Goal: Navigation & Orientation: Find specific page/section

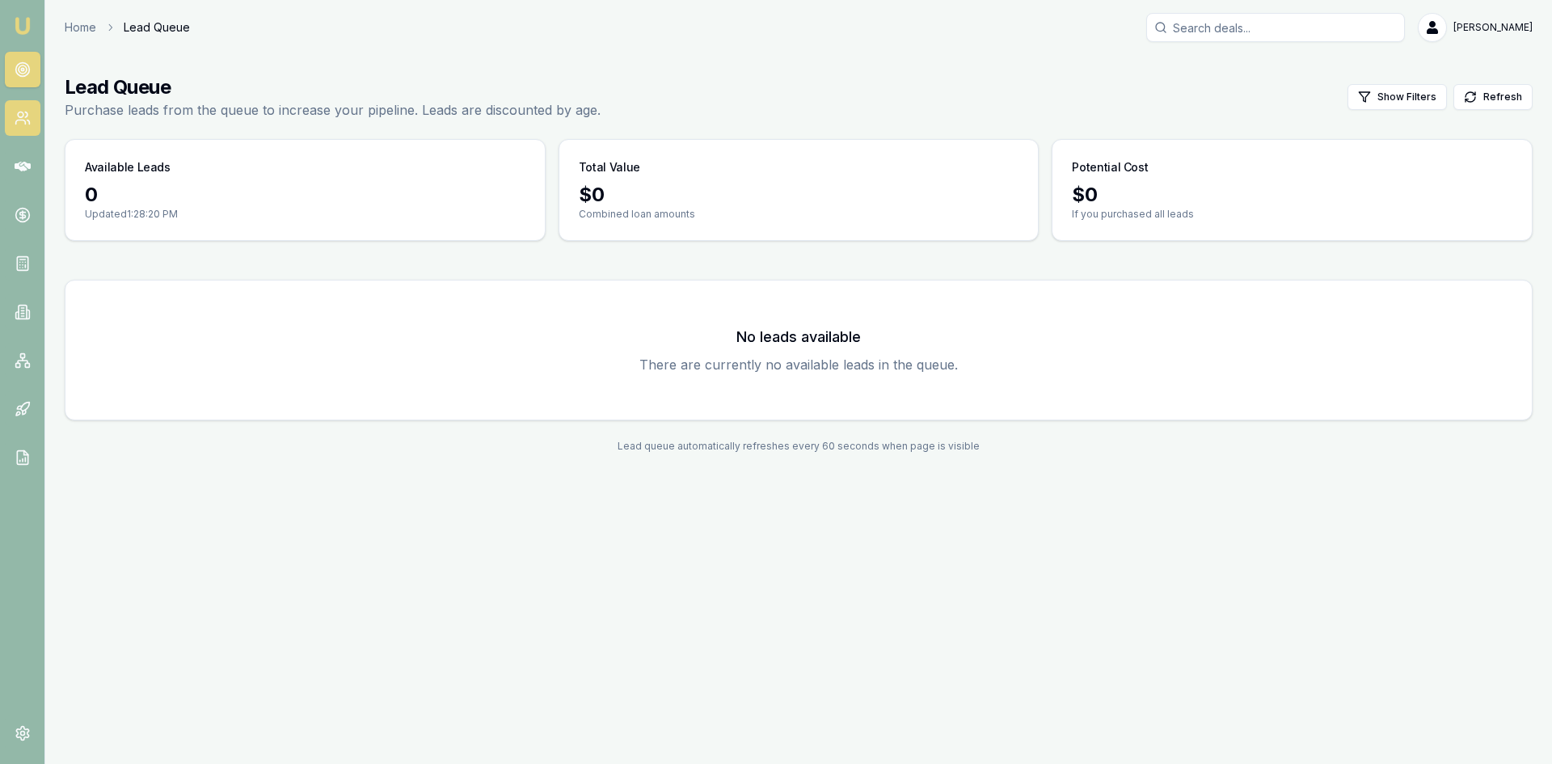
click at [22, 119] on icon at bounding box center [23, 118] width 16 height 16
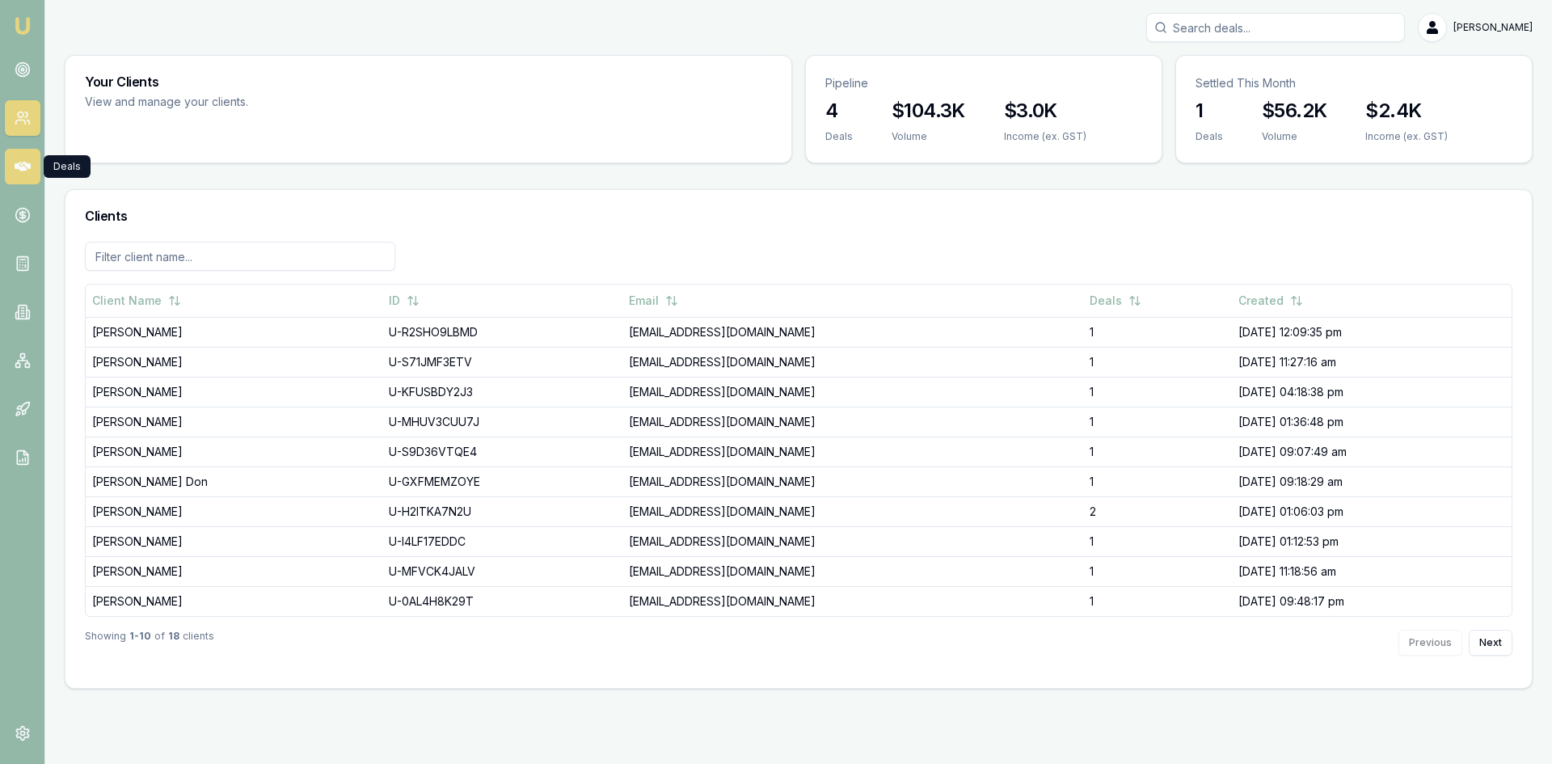
click at [21, 159] on icon at bounding box center [23, 166] width 16 height 16
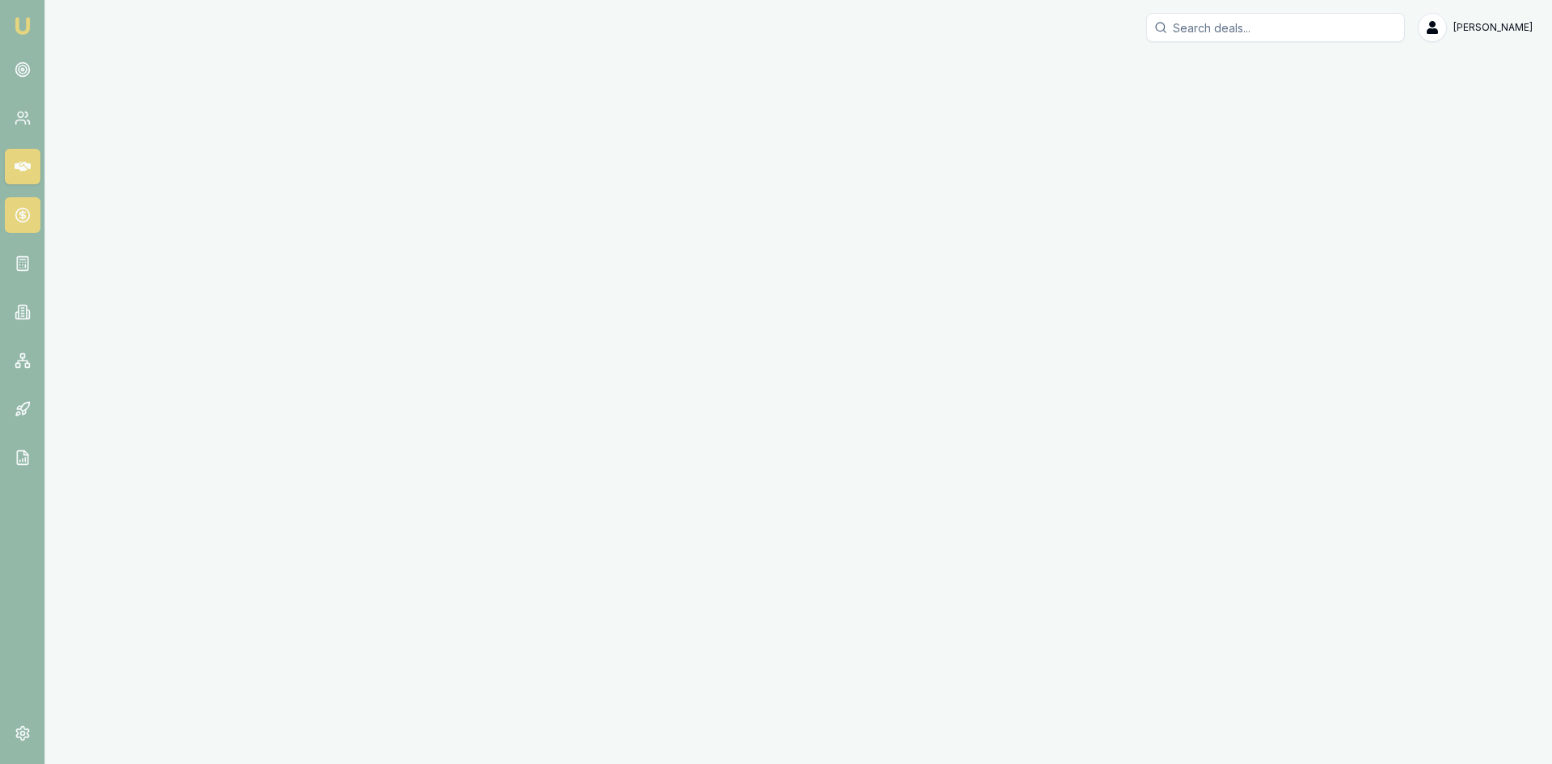
click at [21, 201] on link at bounding box center [23, 215] width 36 height 36
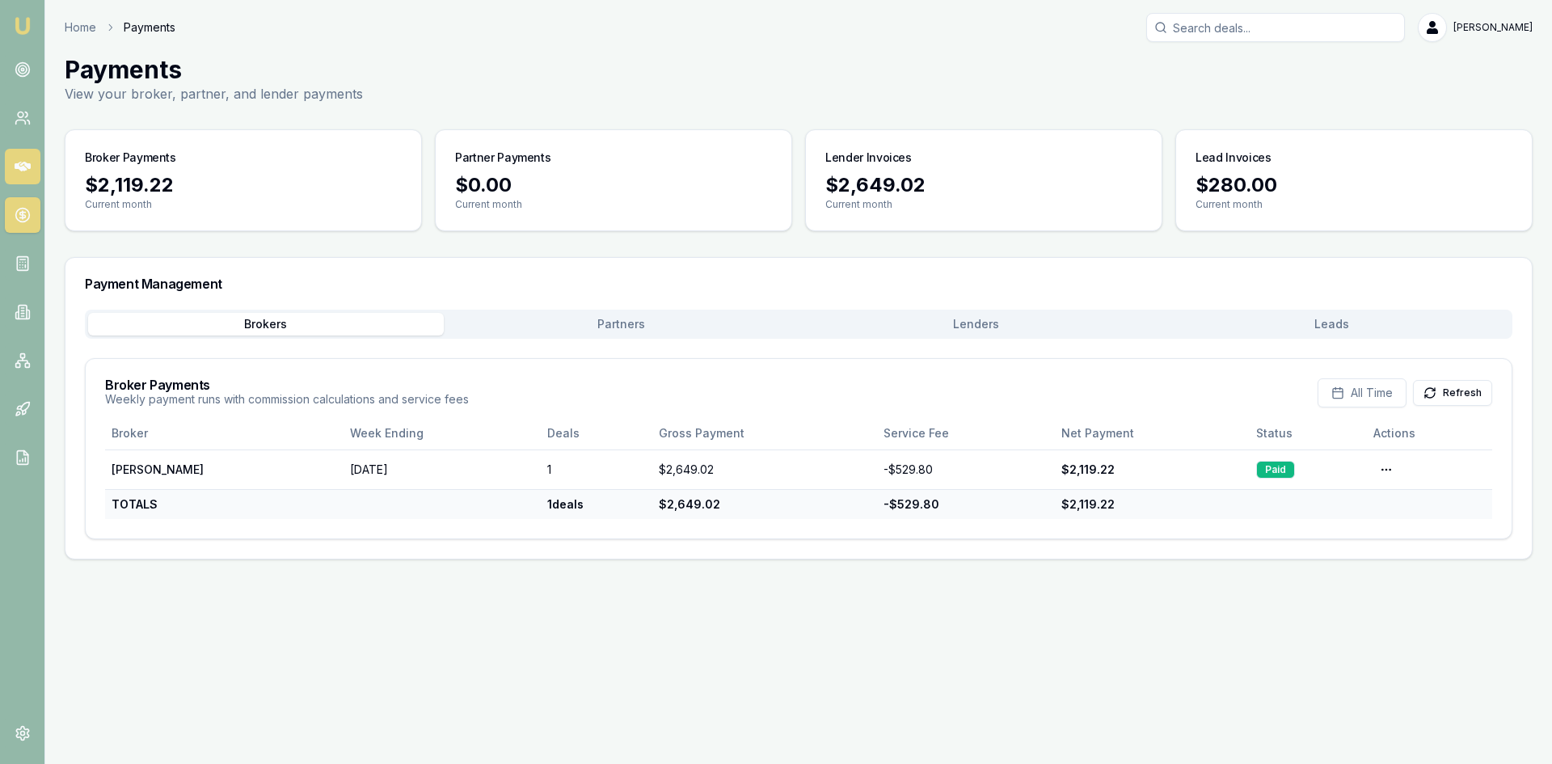
click at [17, 161] on icon at bounding box center [23, 166] width 16 height 16
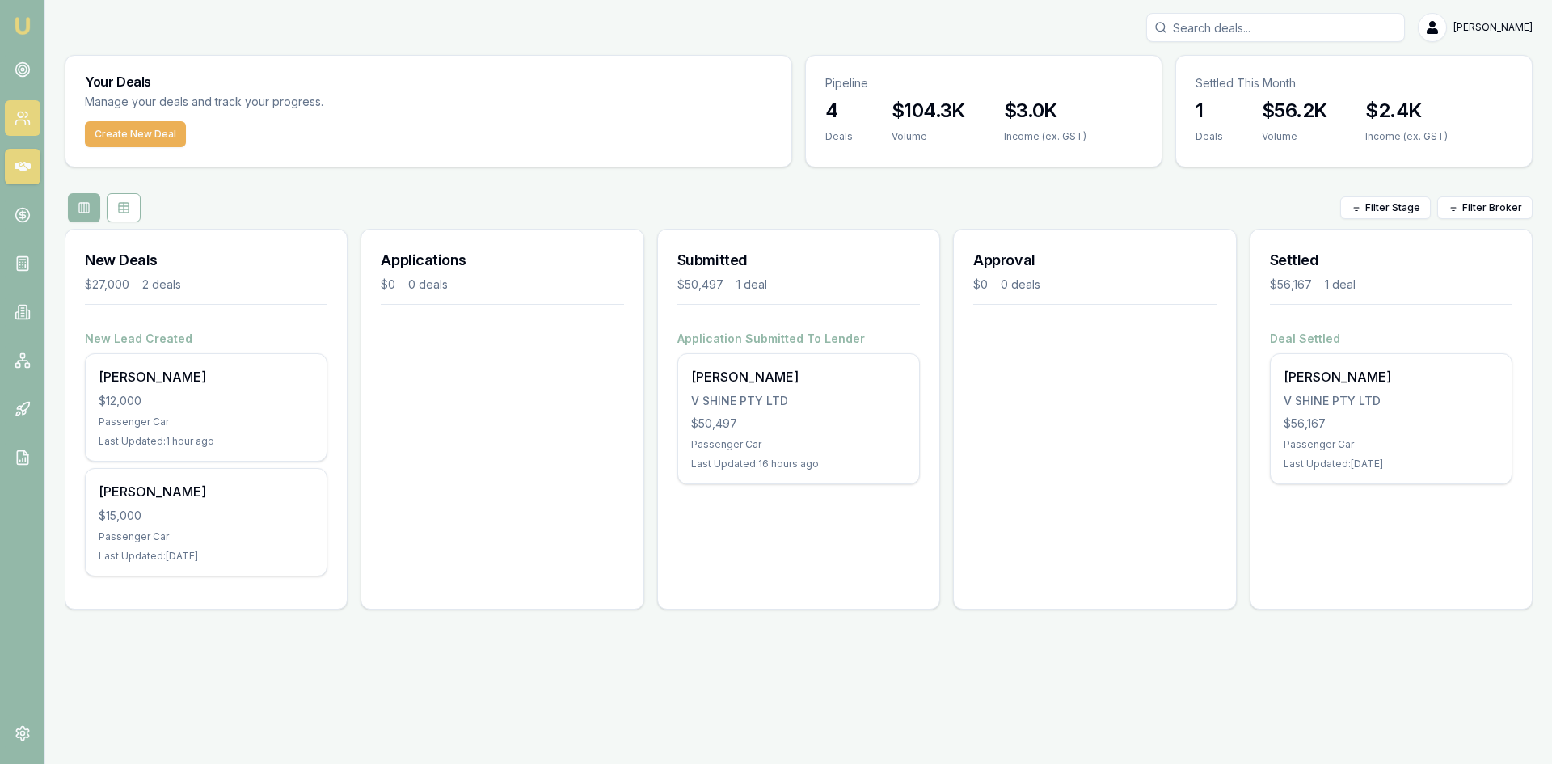
click at [28, 123] on icon at bounding box center [28, 122] width 2 height 4
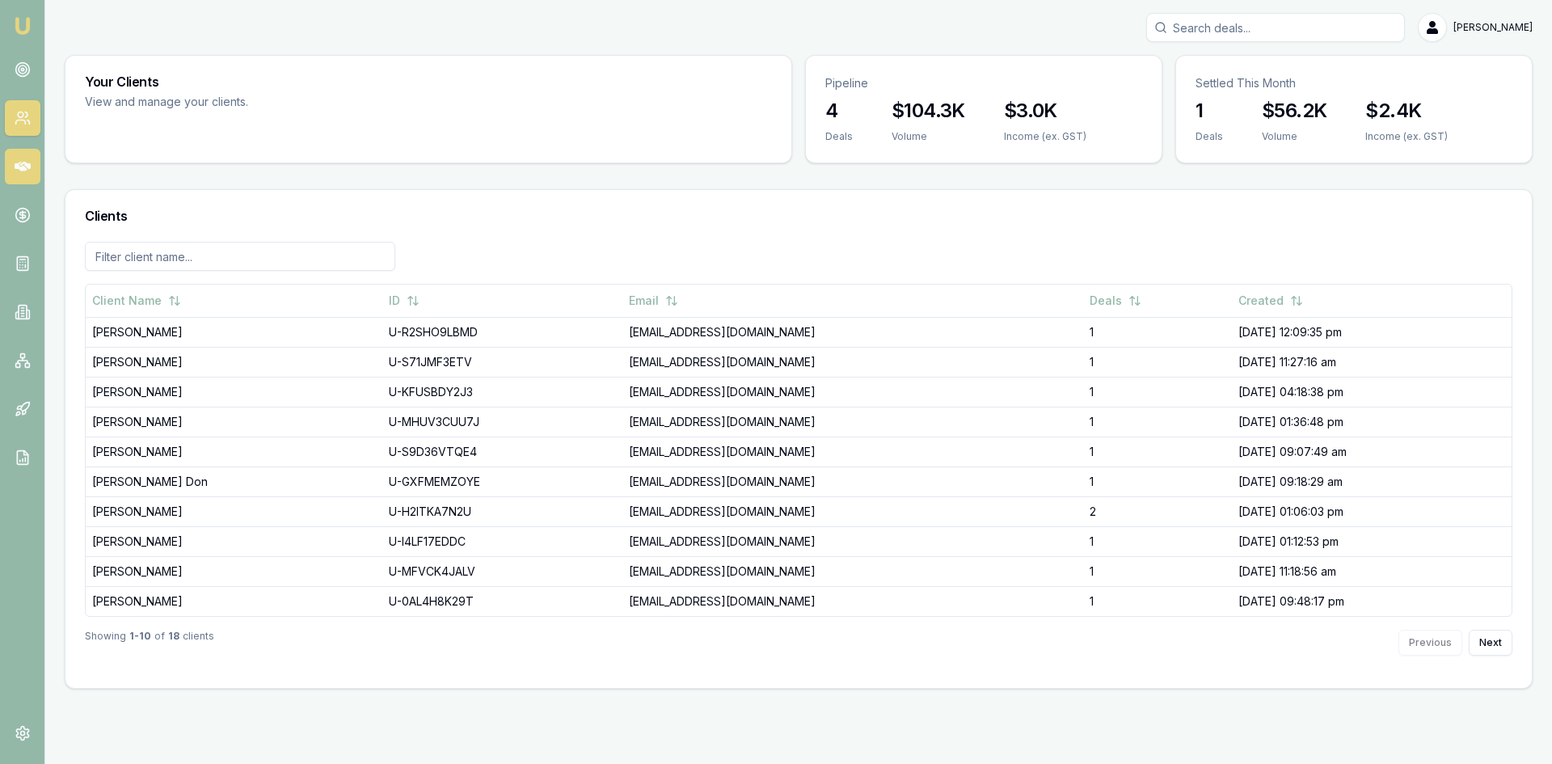
click at [19, 169] on icon at bounding box center [23, 167] width 16 height 10
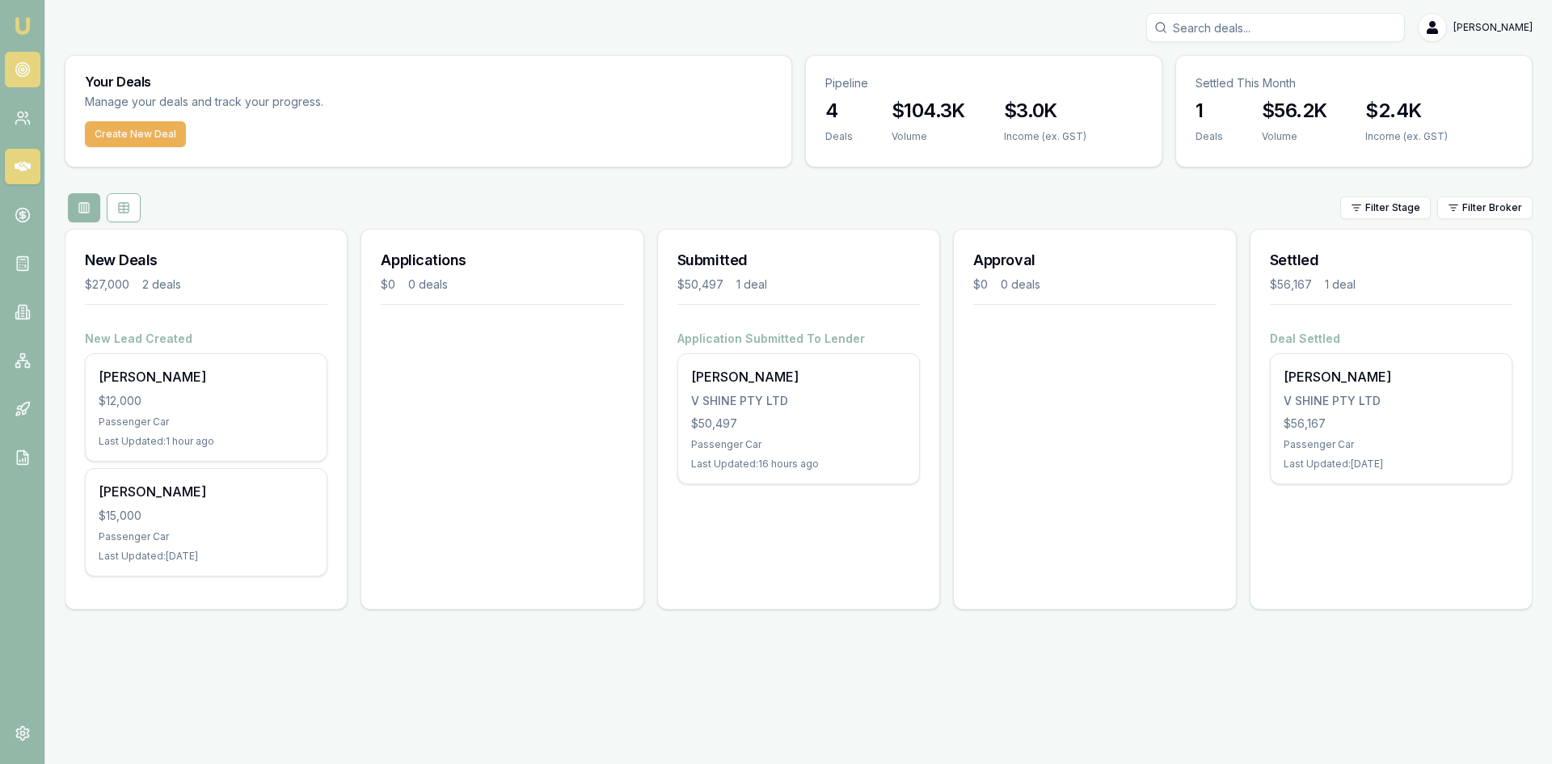
click at [9, 64] on link at bounding box center [23, 70] width 36 height 36
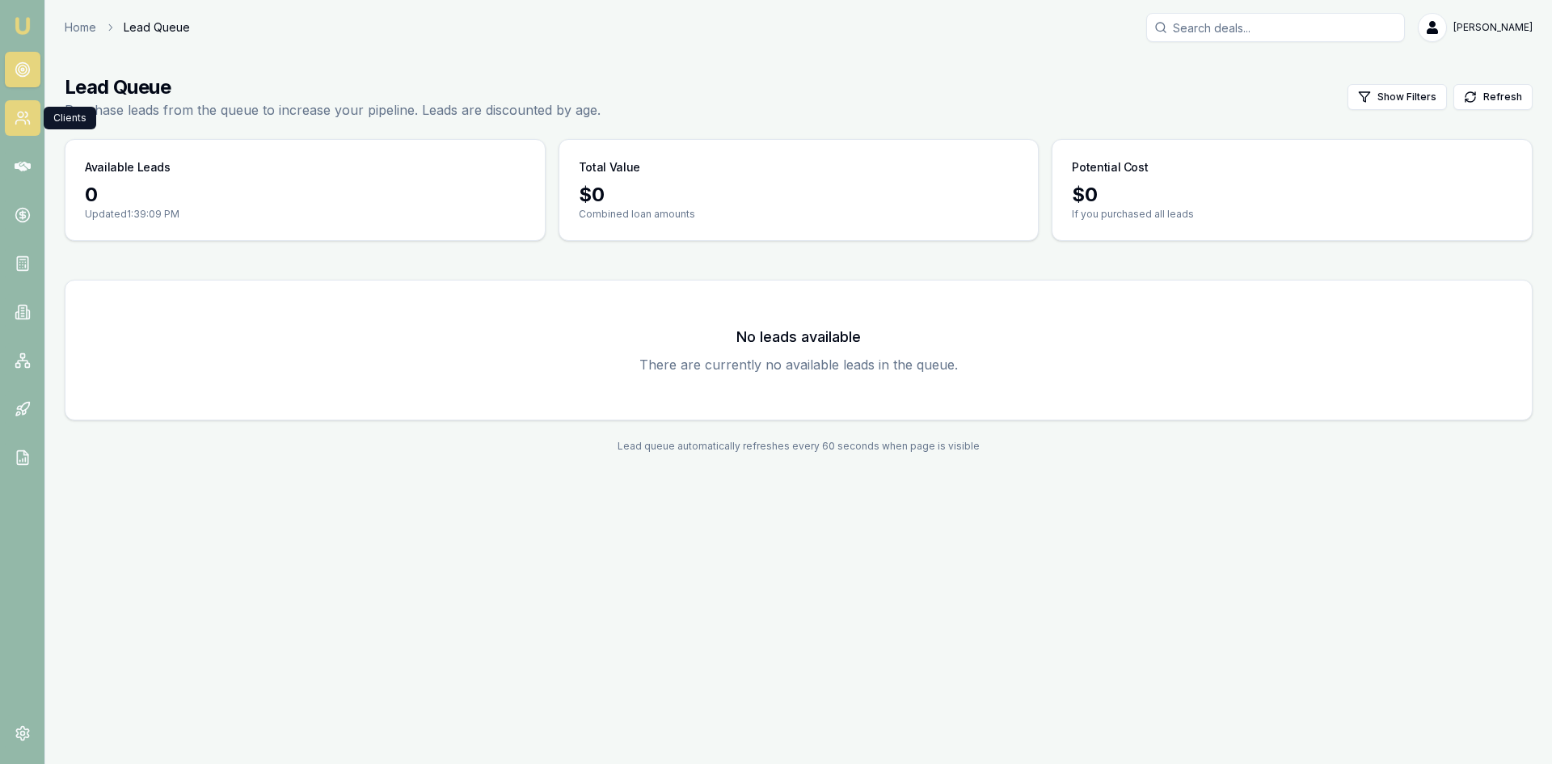
click at [29, 111] on icon at bounding box center [23, 118] width 16 height 16
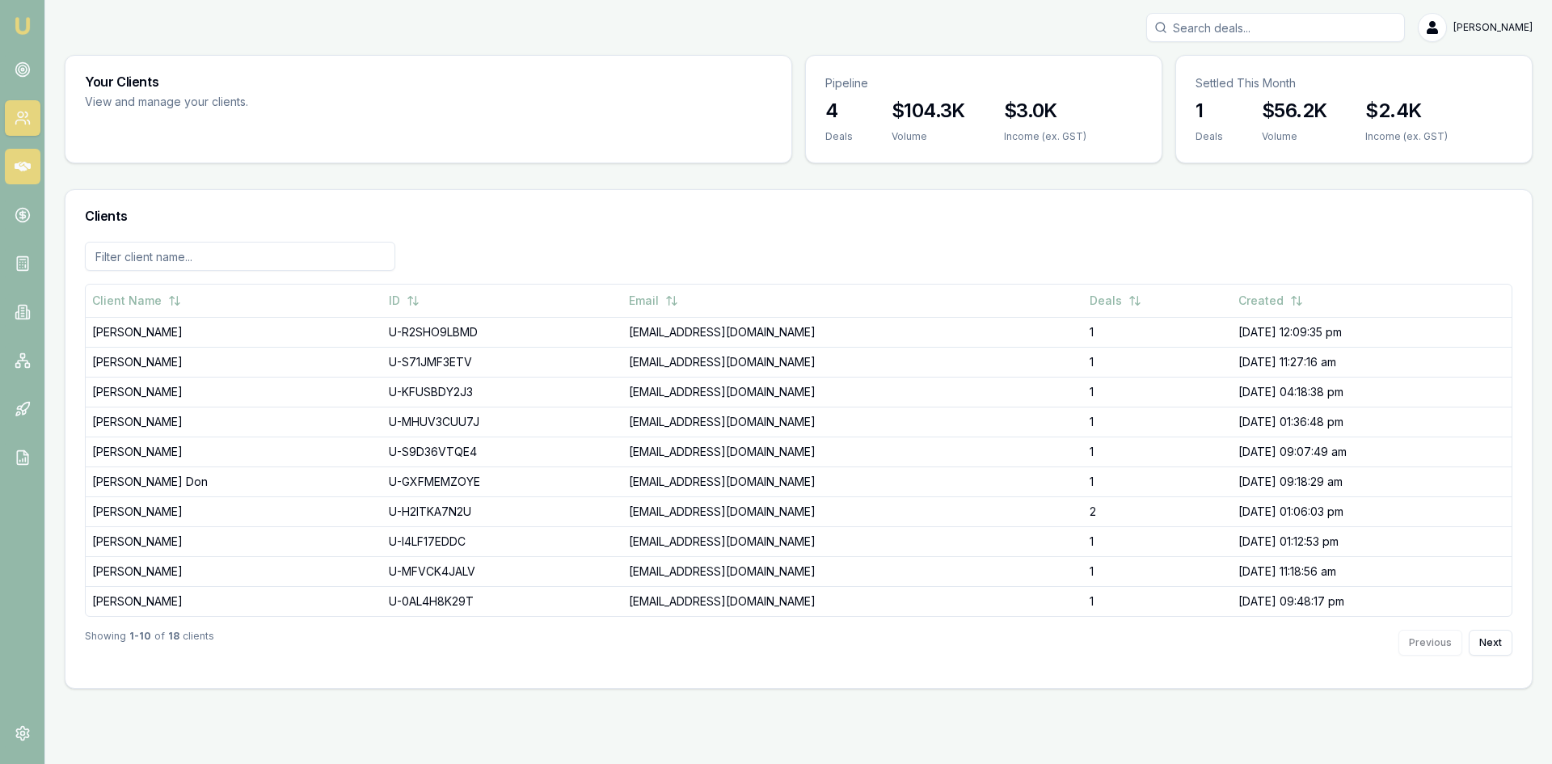
click at [25, 176] on link at bounding box center [23, 167] width 36 height 36
